Goal: Check status: Check status

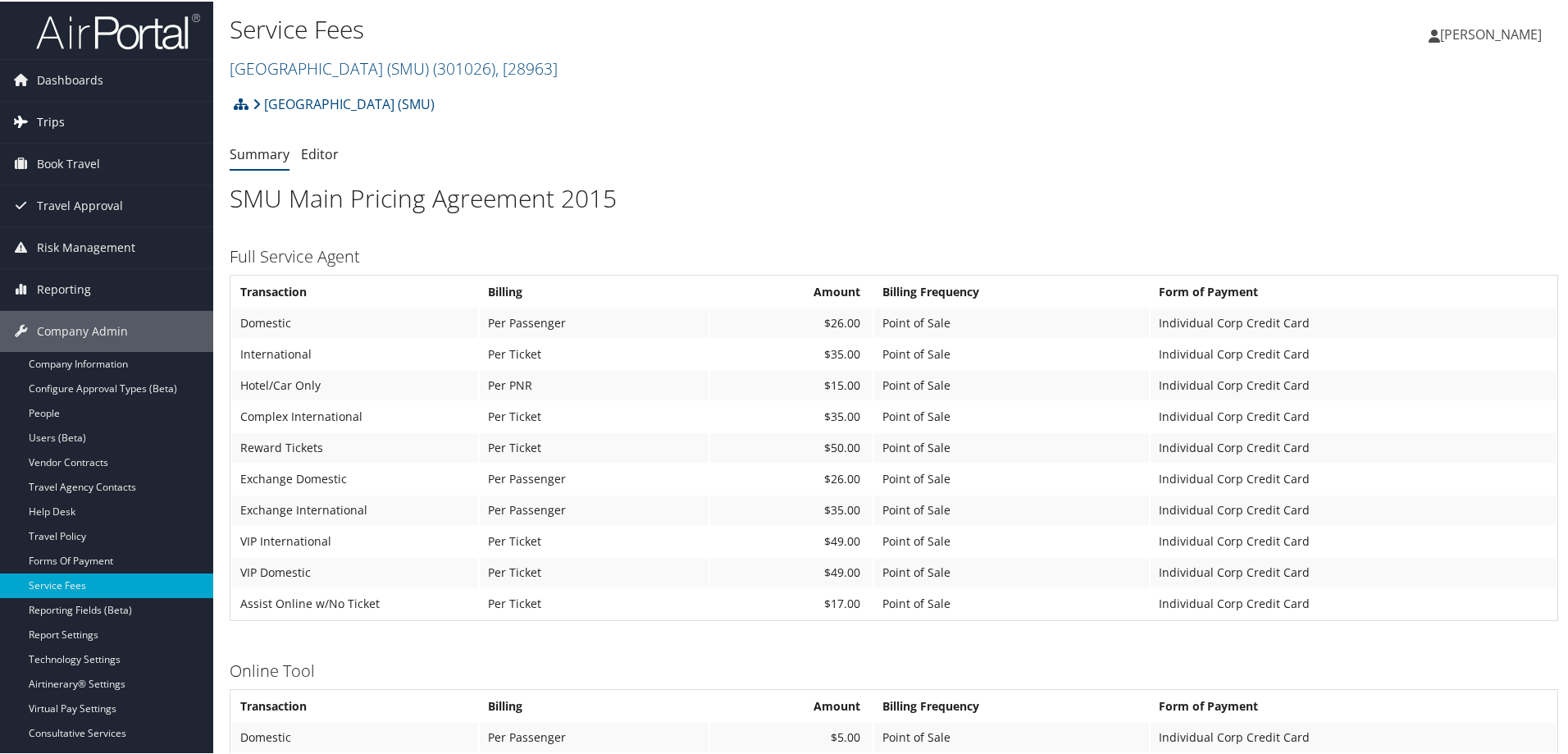
click at [62, 122] on span "Trips" at bounding box center [50, 120] width 28 height 41
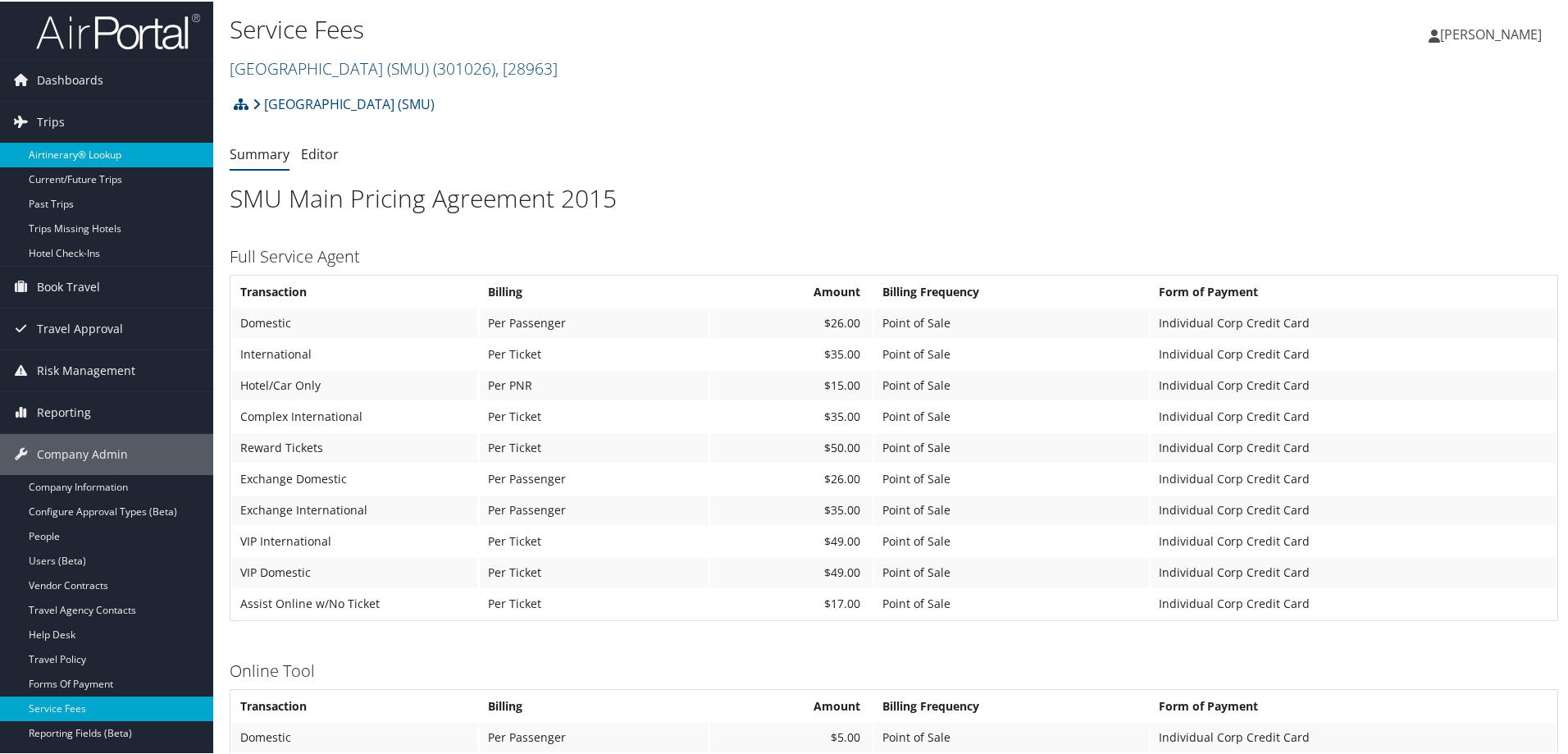
click at [99, 151] on link "Airtinerary® Lookup" at bounding box center [106, 153] width 213 height 24
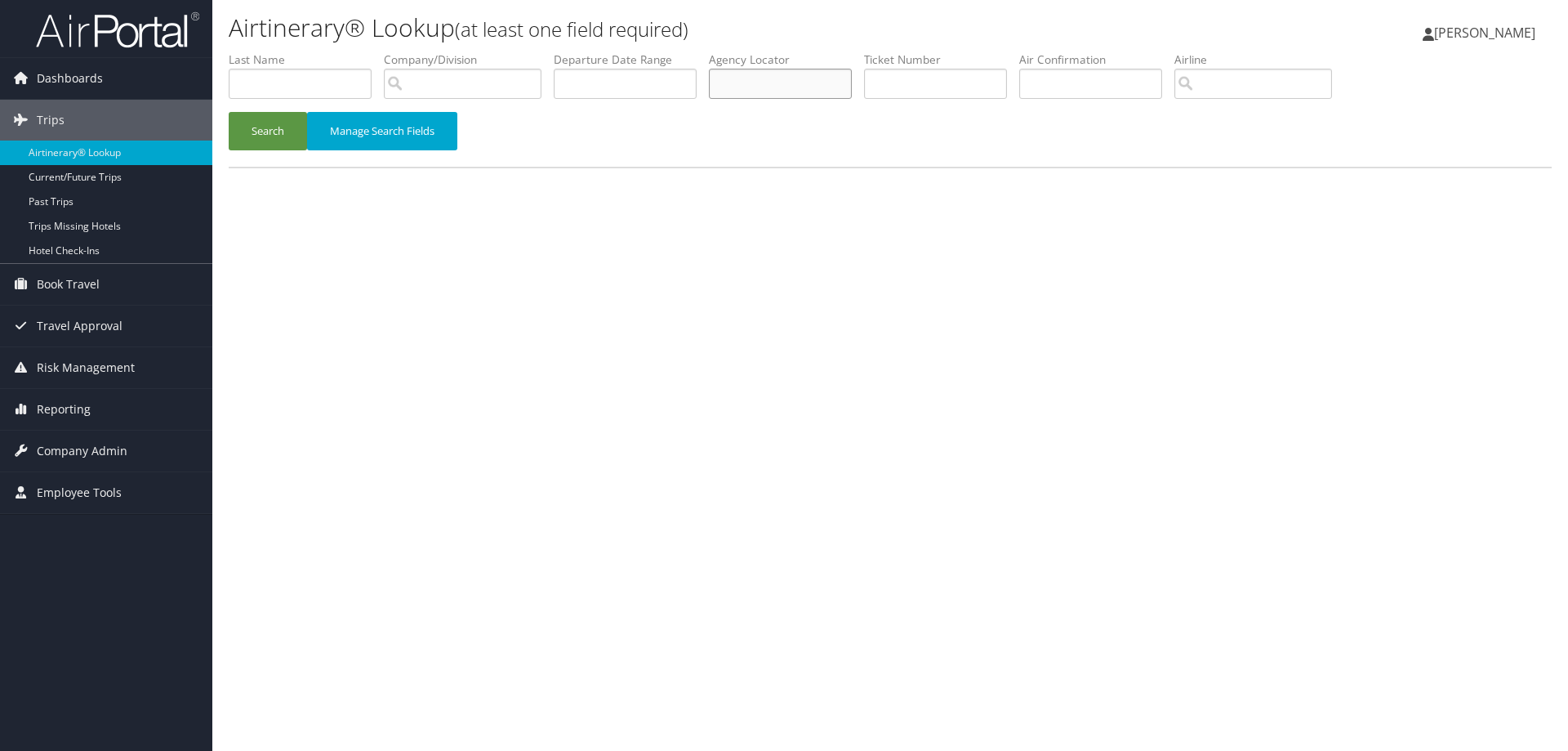
click at [726, 82] on input "text" at bounding box center [781, 84] width 143 height 30
paste input "DBFBZS"
type input "DBFBZS"
click at [284, 126] on button "Search" at bounding box center [268, 131] width 78 height 38
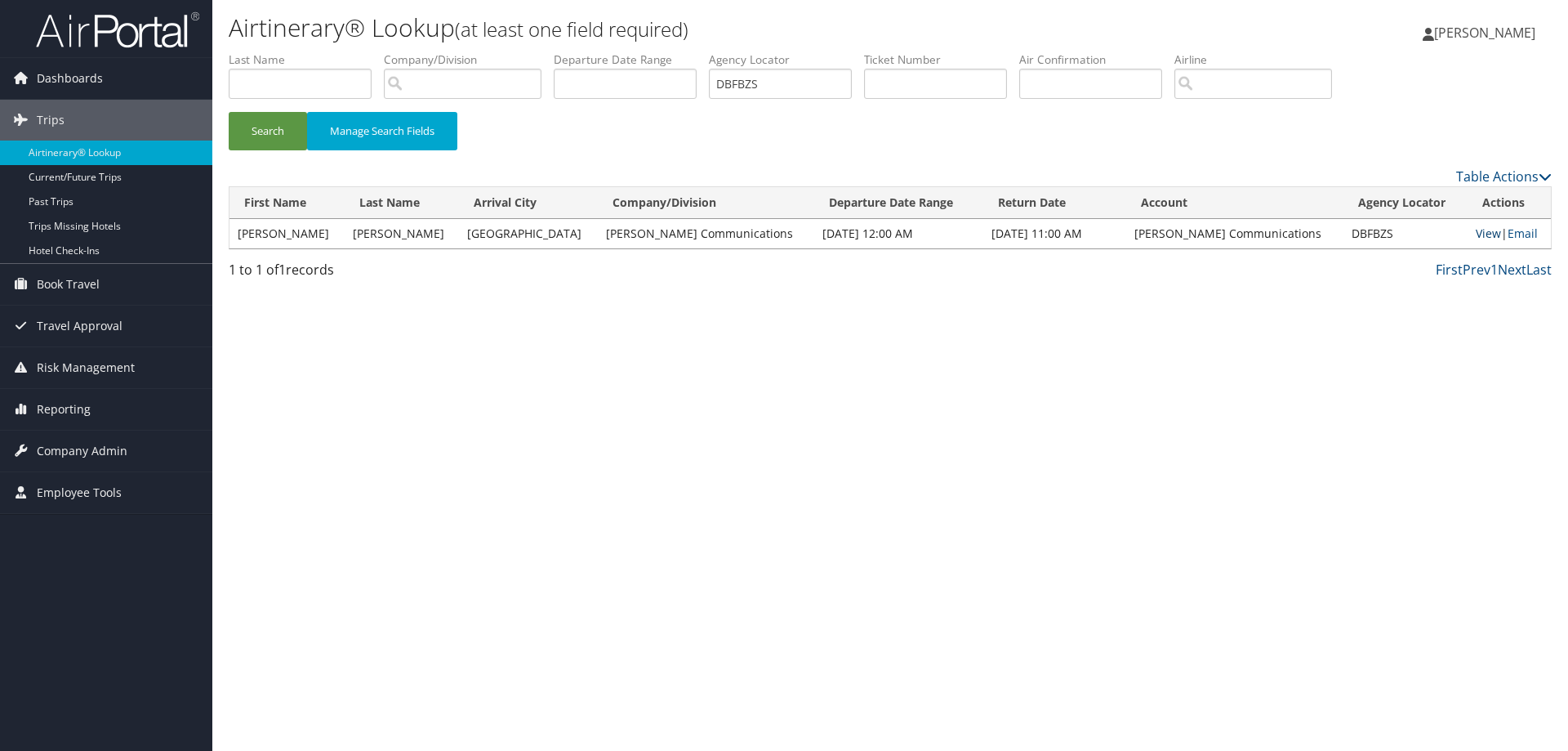
click at [1476, 235] on link "View" at bounding box center [1488, 233] width 25 height 16
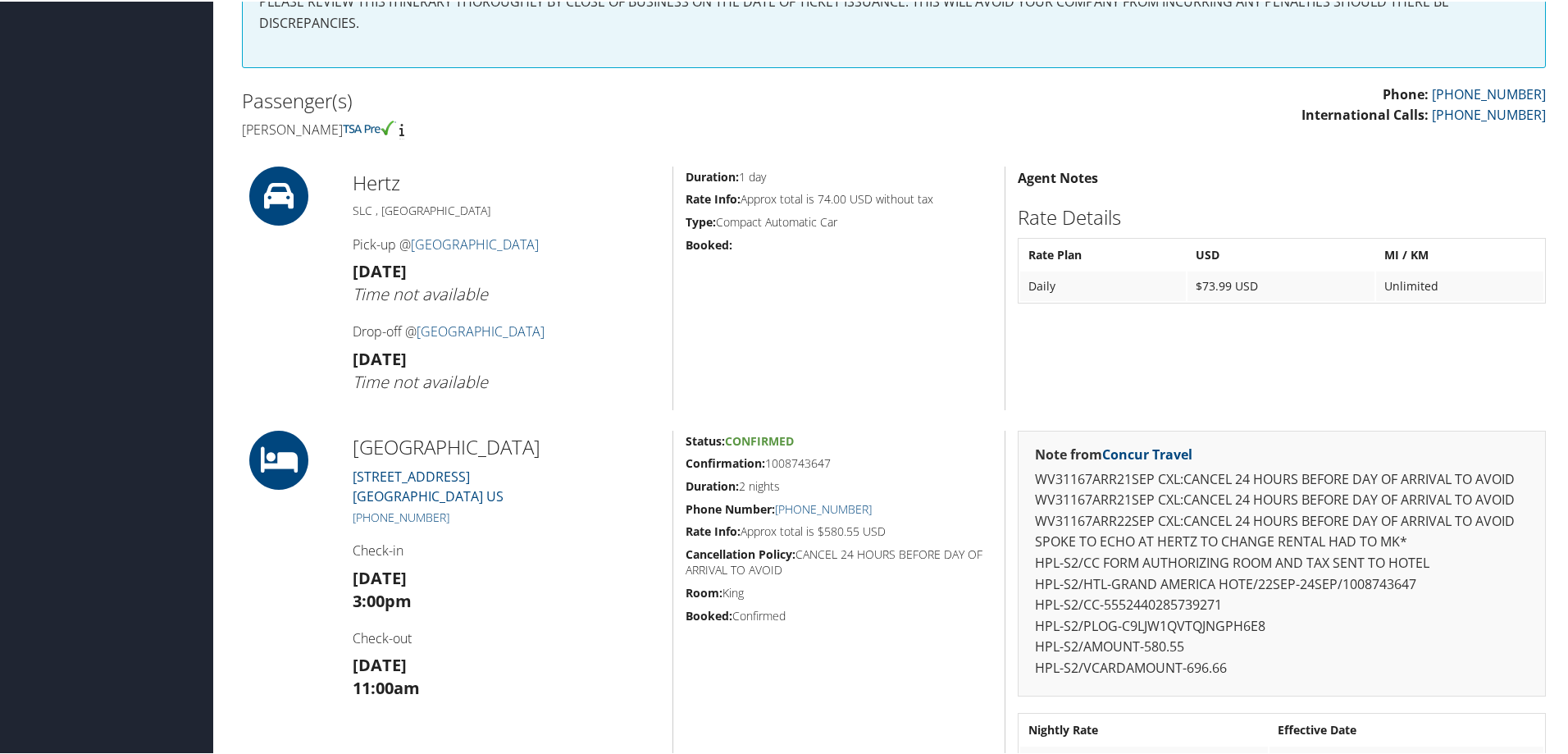
scroll to position [443, 0]
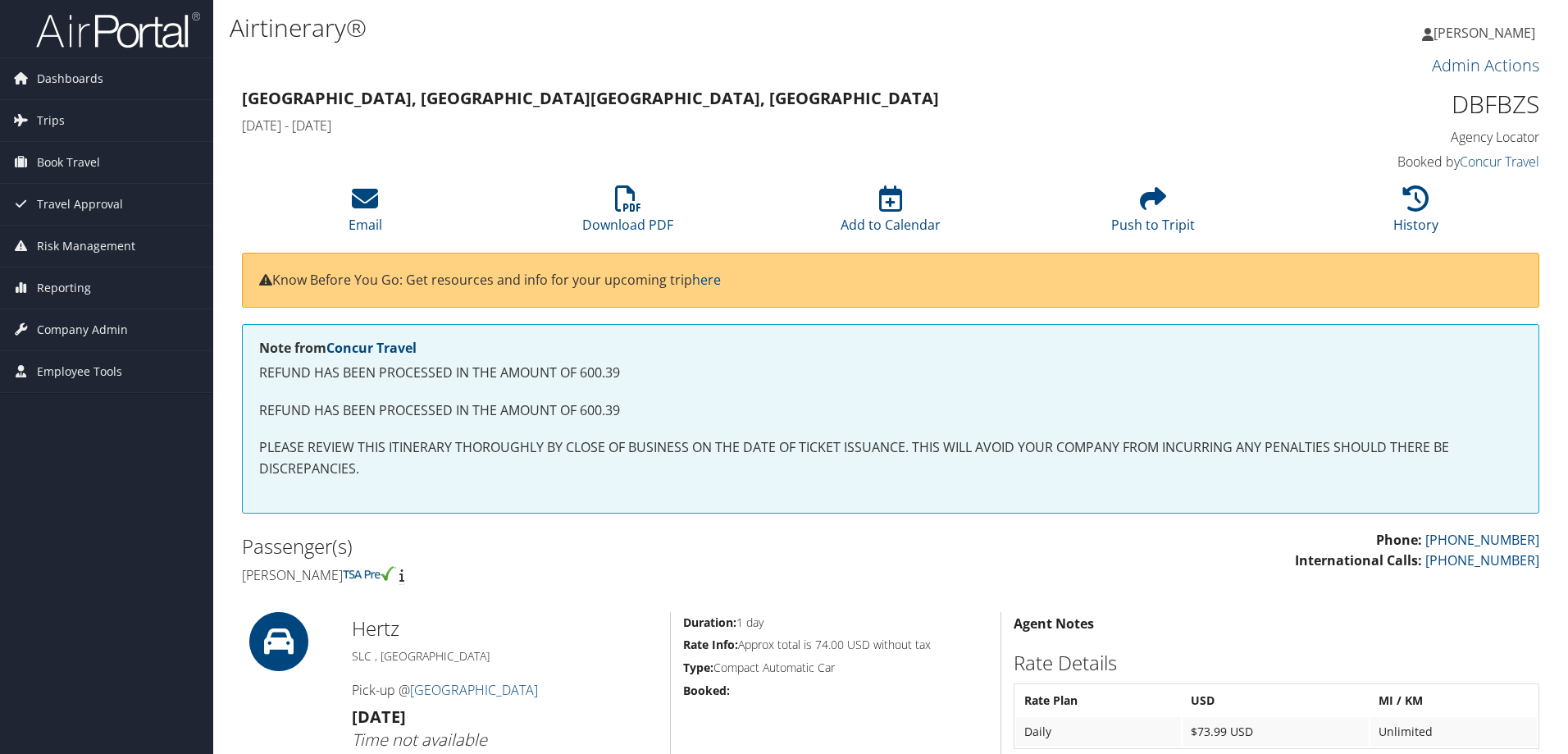
scroll to position [442, 0]
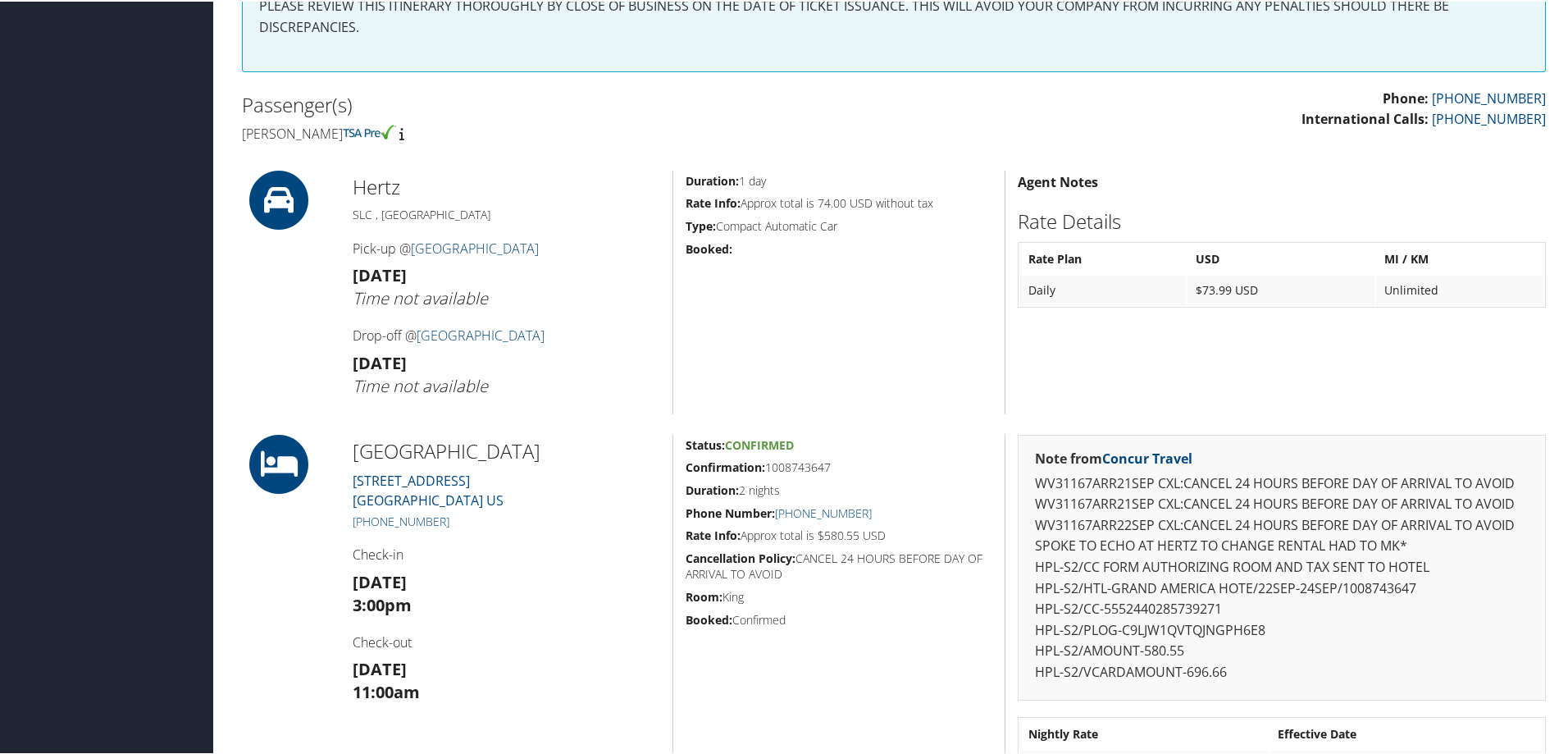
scroll to position [525, 0]
